Goal: Information Seeking & Learning: Learn about a topic

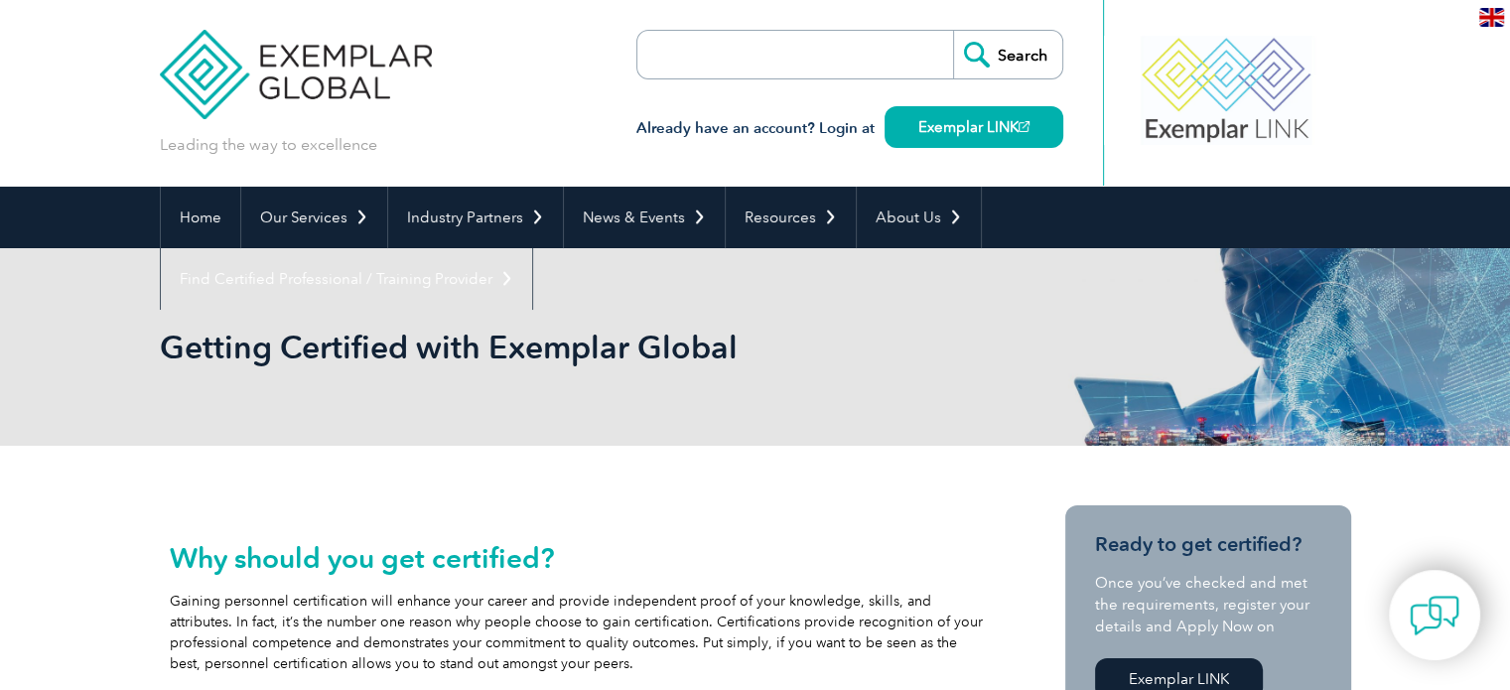
click at [1481, 15] on img at bounding box center [1491, 17] width 25 height 19
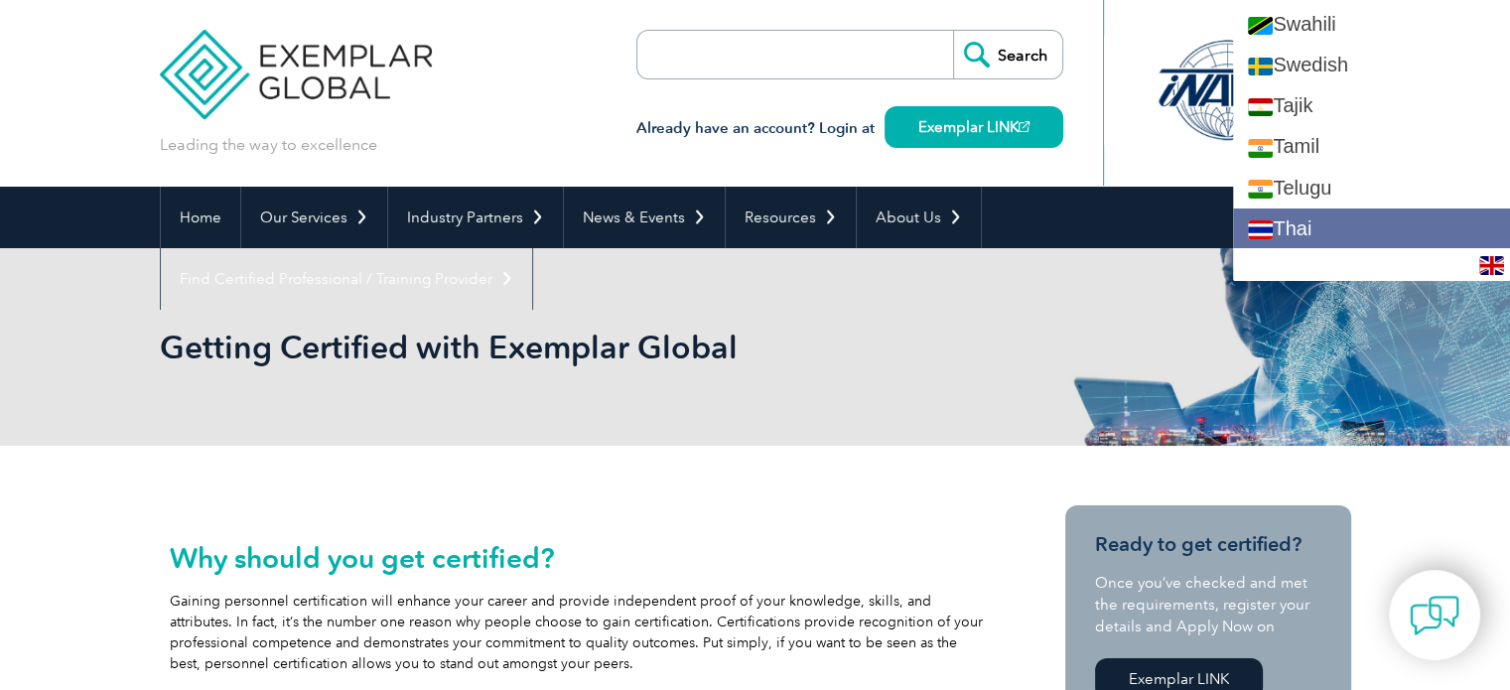
scroll to position [3644, 0]
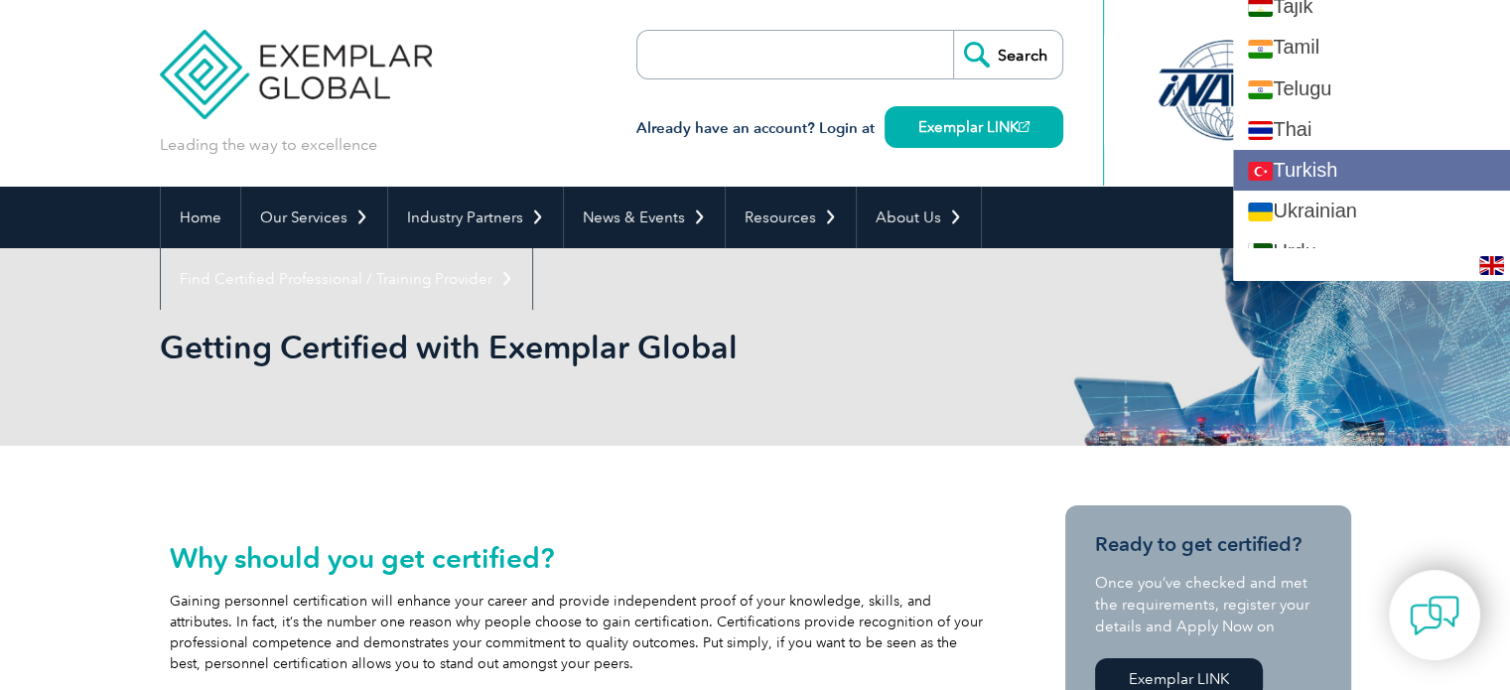
click at [1328, 170] on link "Turkish" at bounding box center [1371, 170] width 277 height 41
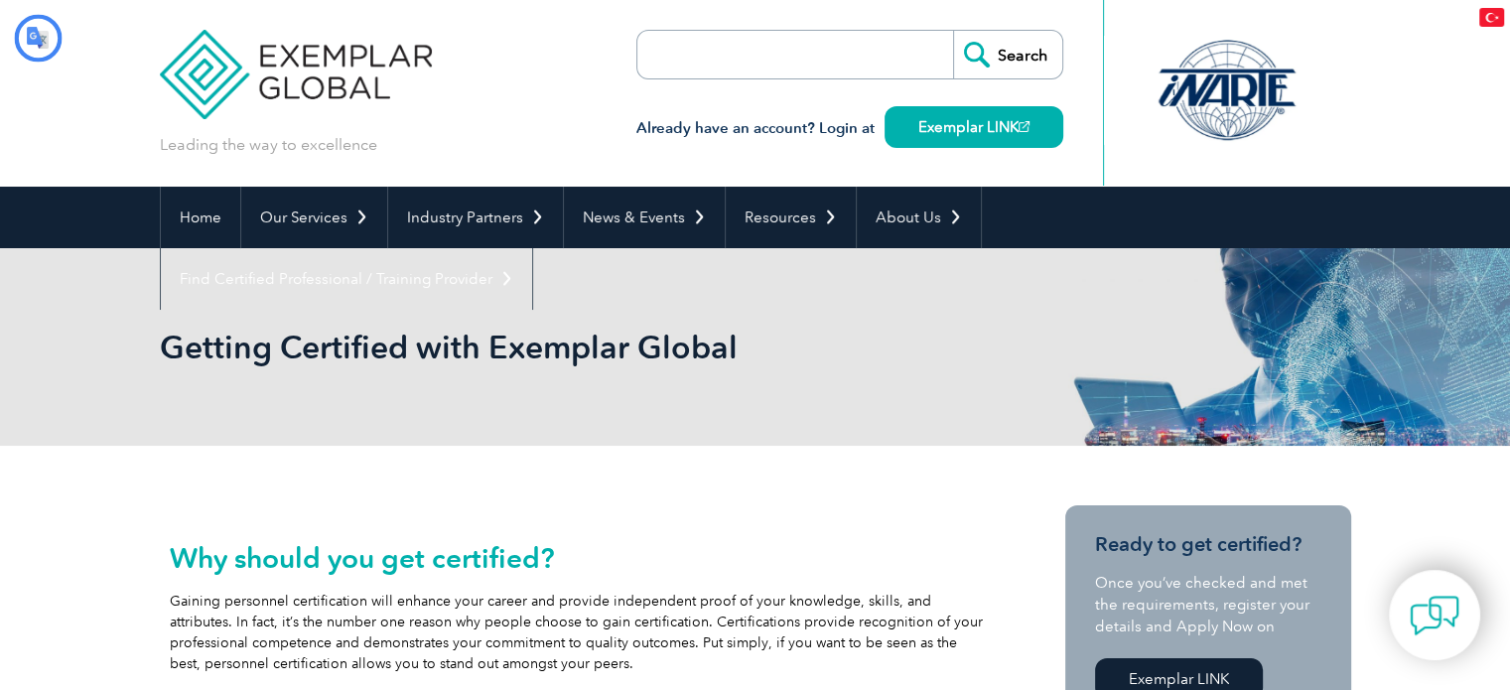
scroll to position [0, 0]
type input "Aramak"
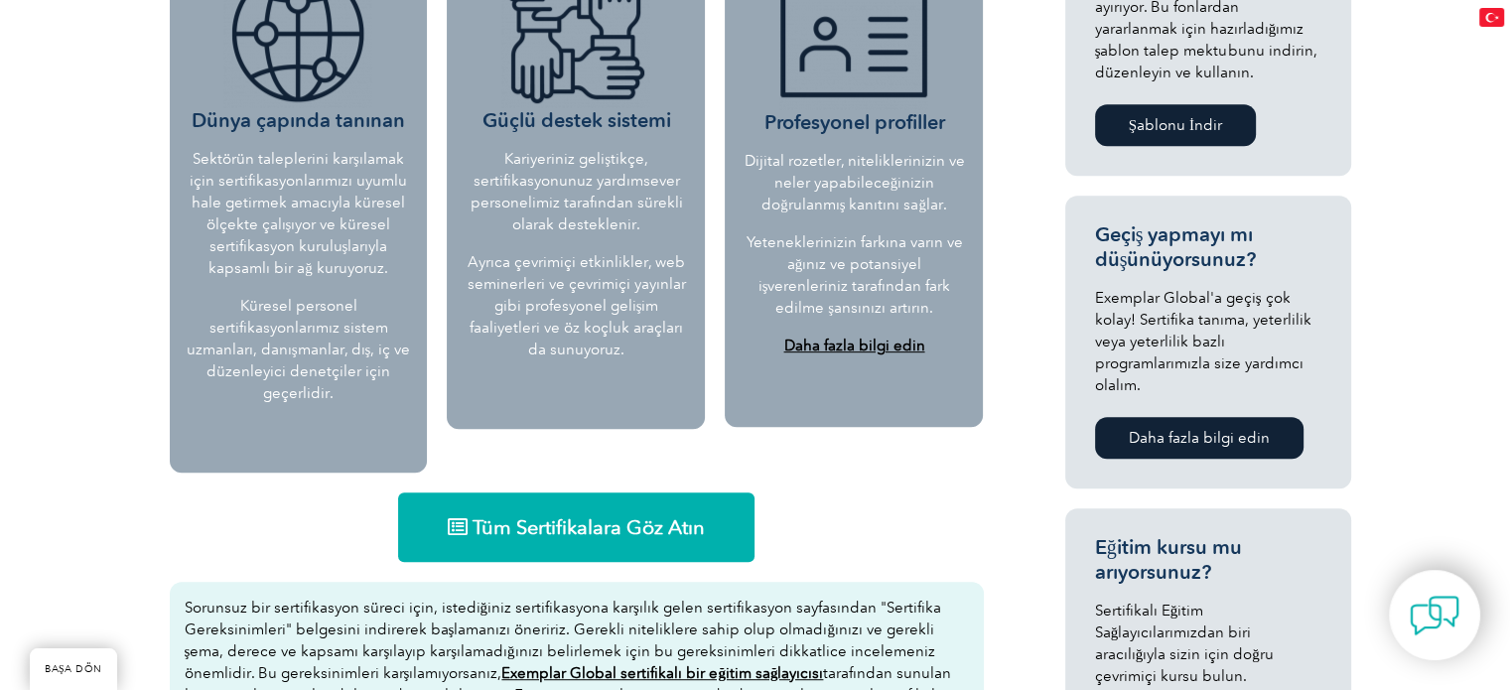
scroll to position [993, 0]
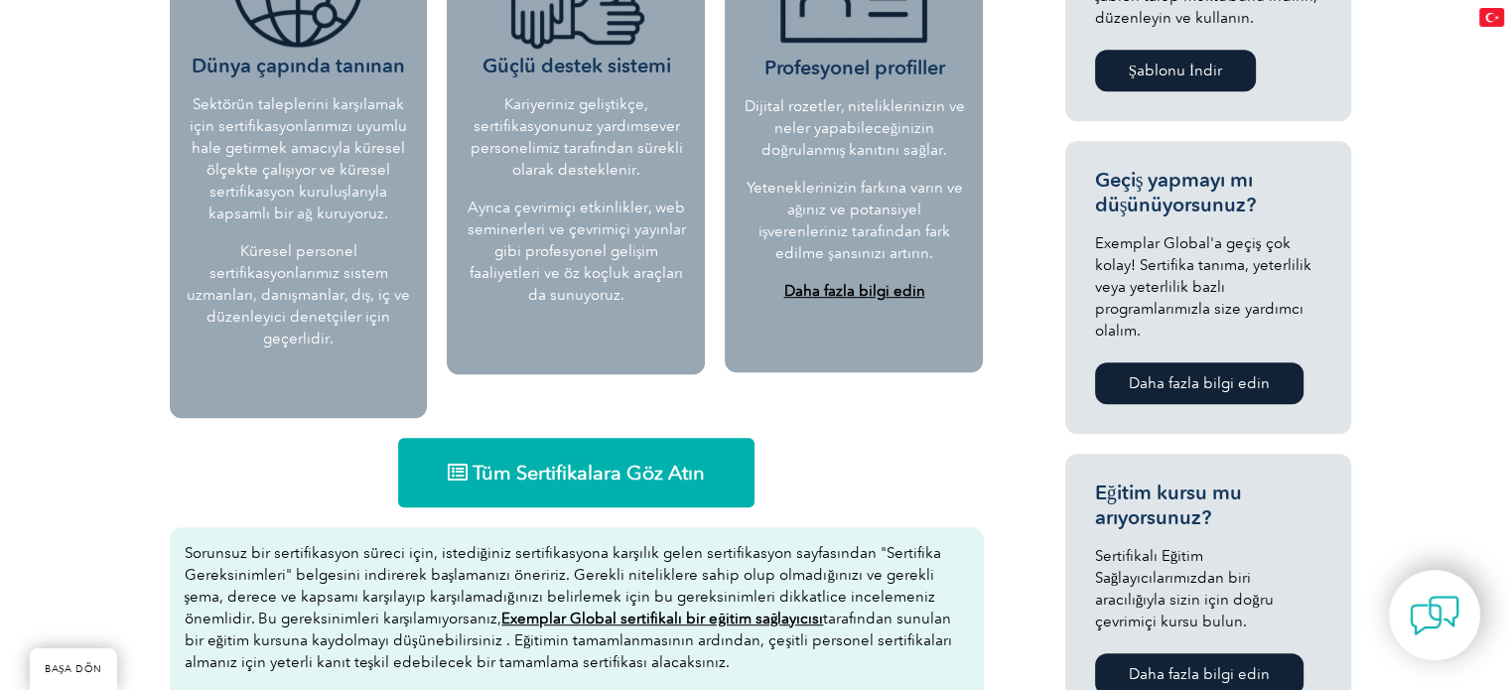
click at [555, 477] on font "Tüm Sertifikalara Göz Atın" at bounding box center [588, 473] width 232 height 24
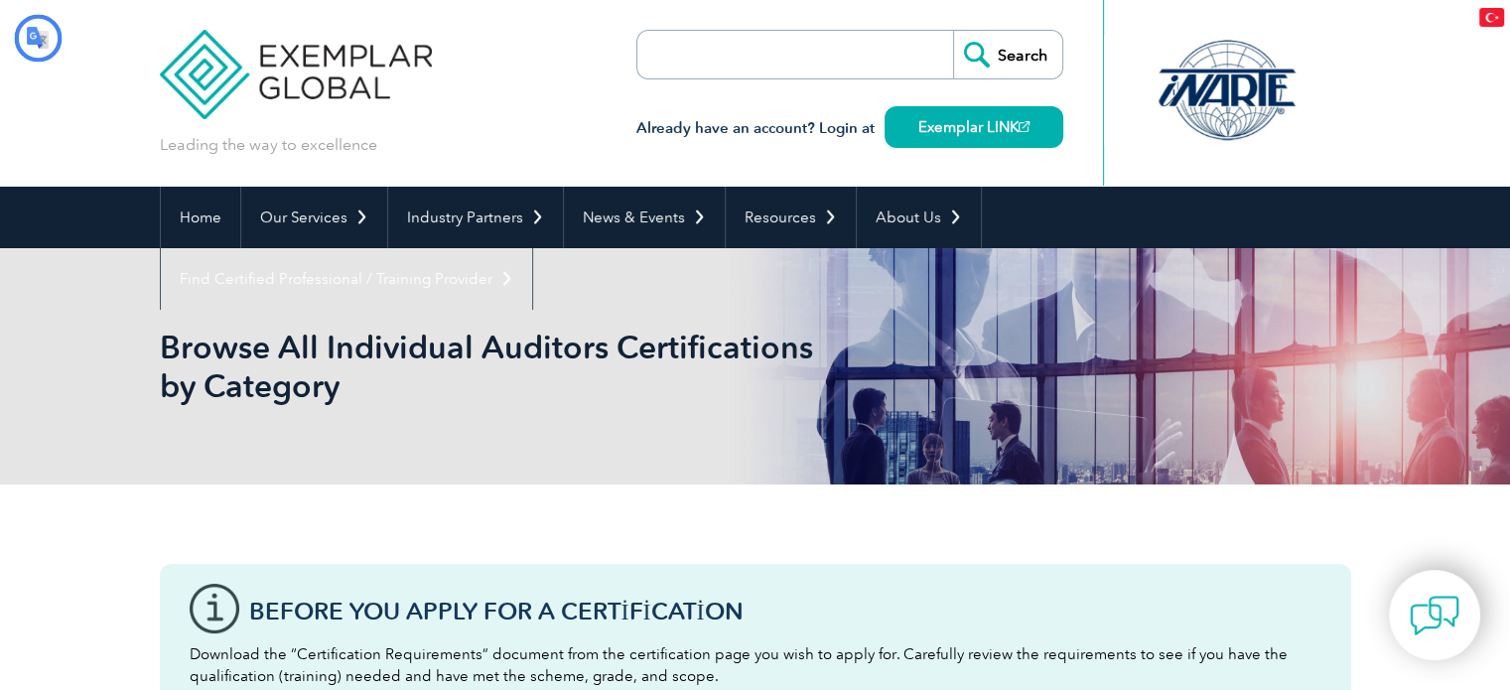
type input "Aramak"
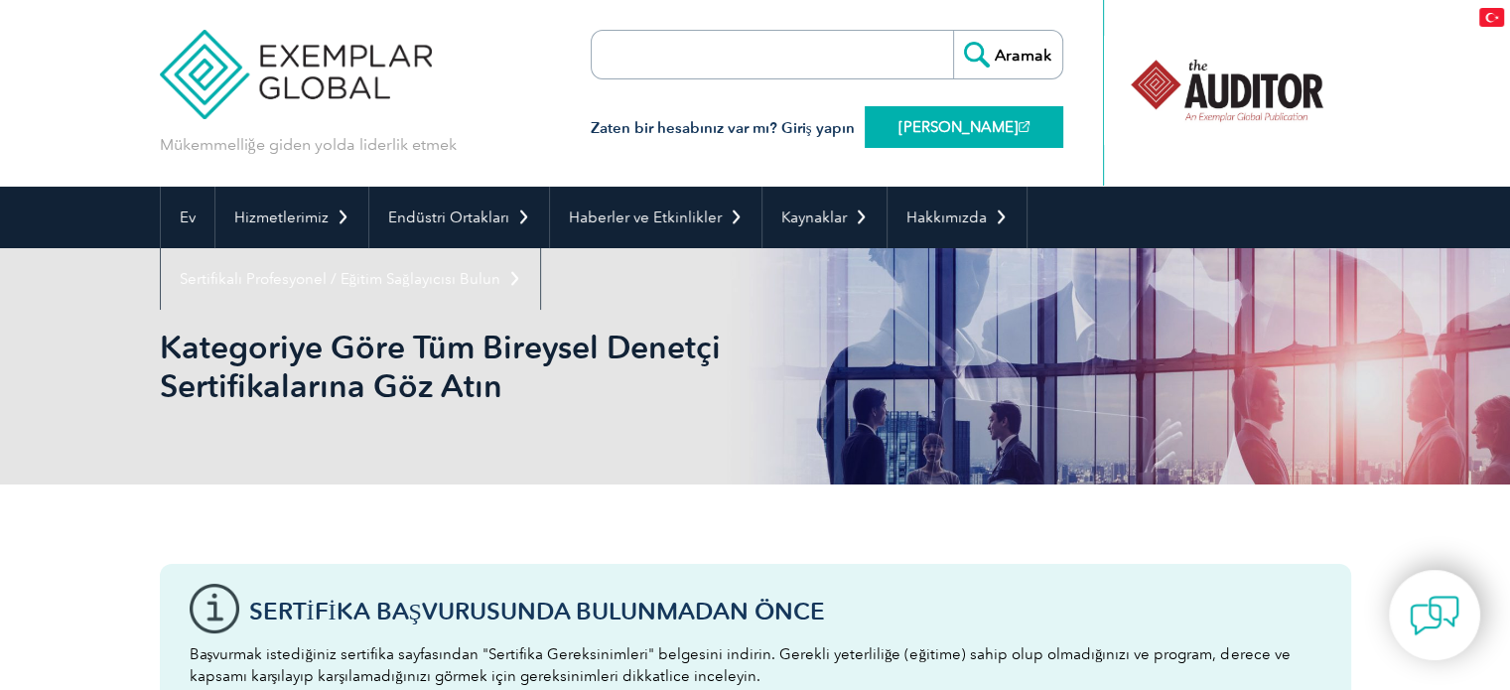
click at [953, 130] on font "[PERSON_NAME]" at bounding box center [958, 127] width 120 height 18
